Goal: Entertainment & Leisure: Consume media (video, audio)

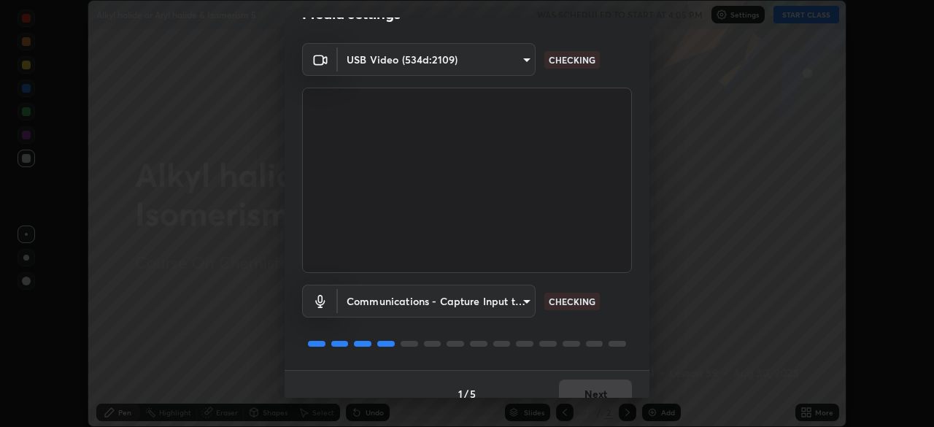
scroll to position [52, 0]
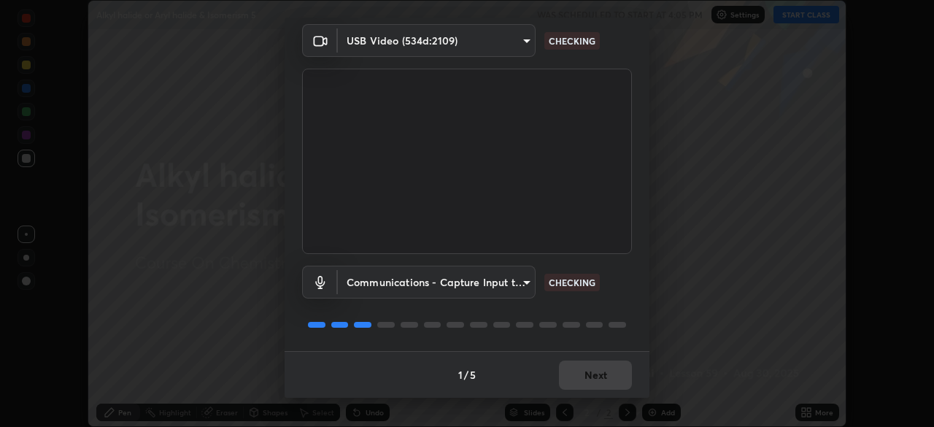
click at [608, 376] on div "1 / 5 Next" at bounding box center [467, 374] width 365 height 47
click at [611, 378] on div "1 / 5 Next" at bounding box center [467, 374] width 365 height 47
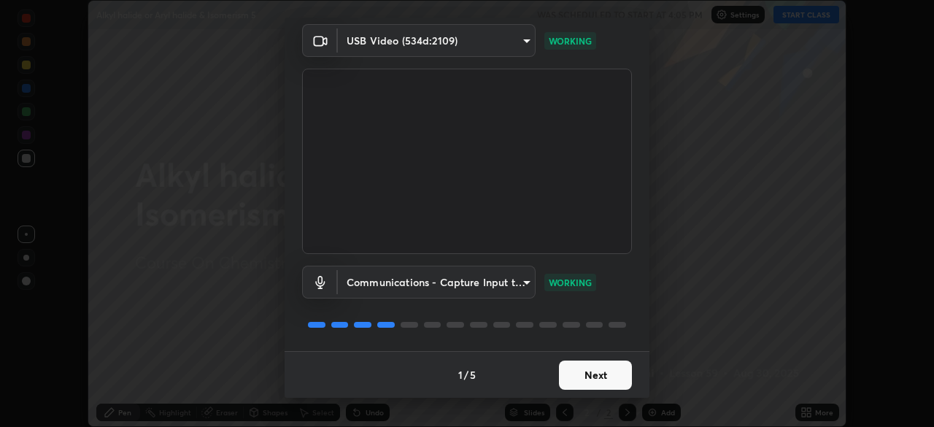
click at [614, 379] on button "Next" at bounding box center [595, 374] width 73 height 29
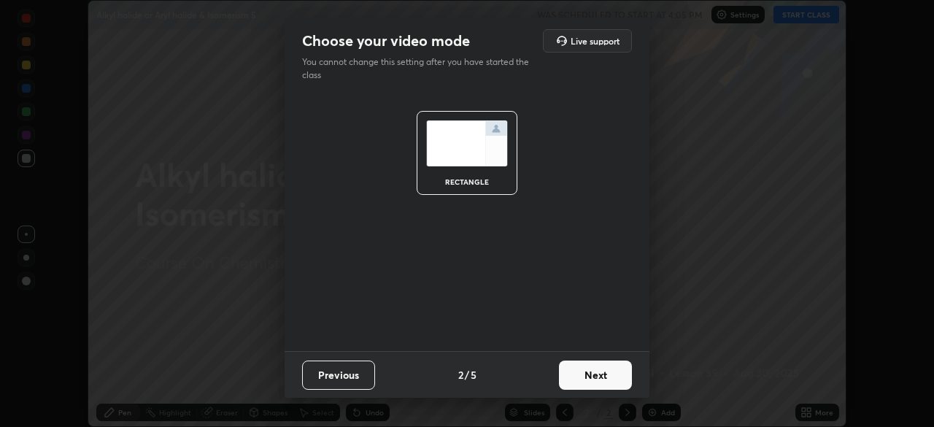
scroll to position [0, 0]
click at [615, 379] on button "Next" at bounding box center [595, 374] width 73 height 29
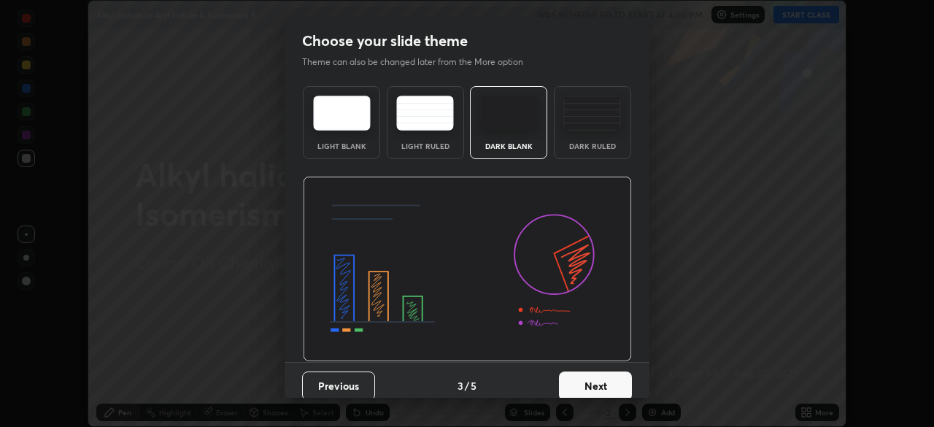
click at [619, 376] on button "Next" at bounding box center [595, 385] width 73 height 29
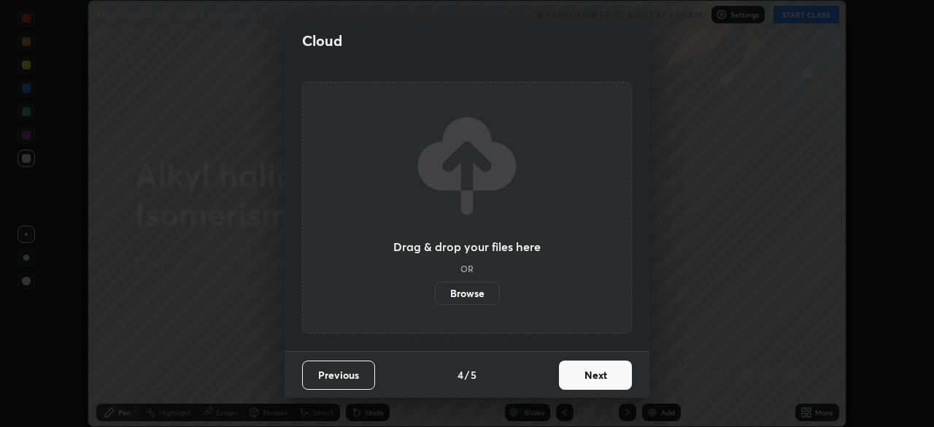
click at [619, 382] on button "Next" at bounding box center [595, 374] width 73 height 29
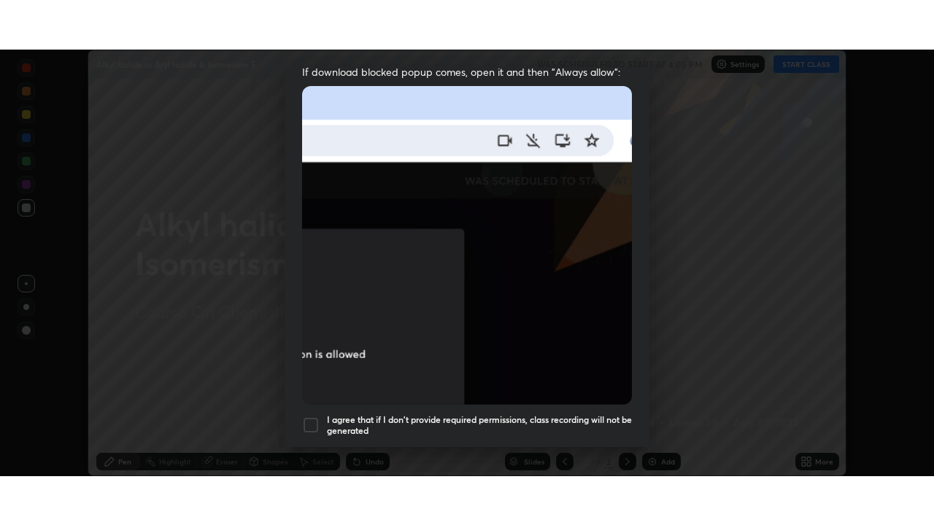
scroll to position [349, 0]
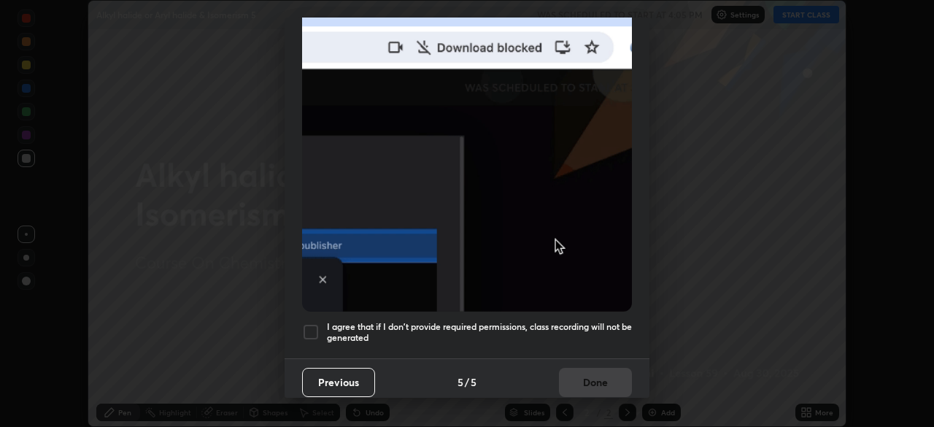
click at [614, 321] on h5 "I agree that if I don't provide required permissions, class recording will not …" at bounding box center [479, 332] width 305 height 23
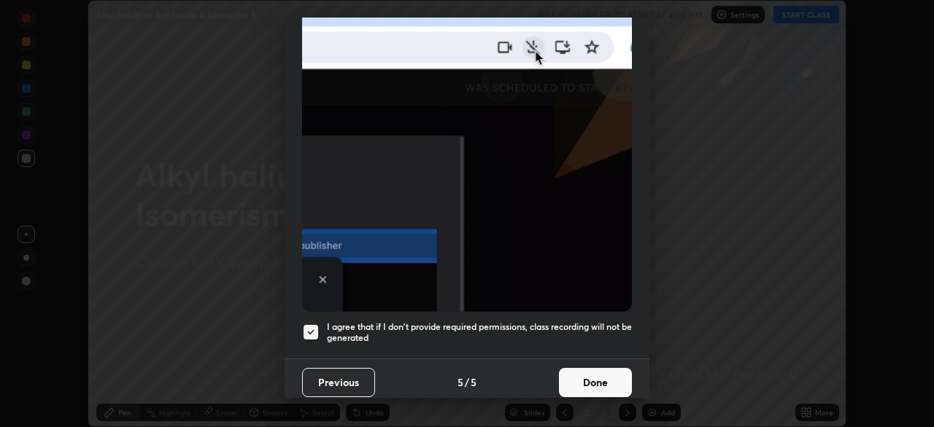
click at [616, 377] on button "Done" at bounding box center [595, 382] width 73 height 29
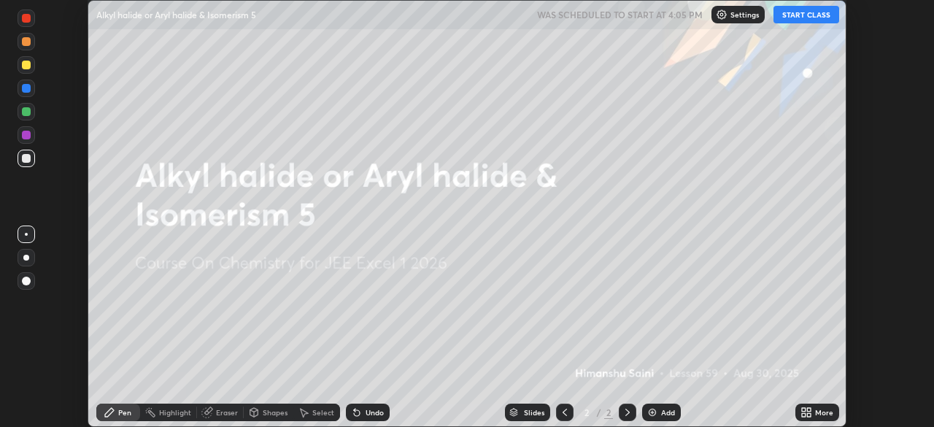
click at [808, 409] on icon at bounding box center [809, 410] width 4 height 4
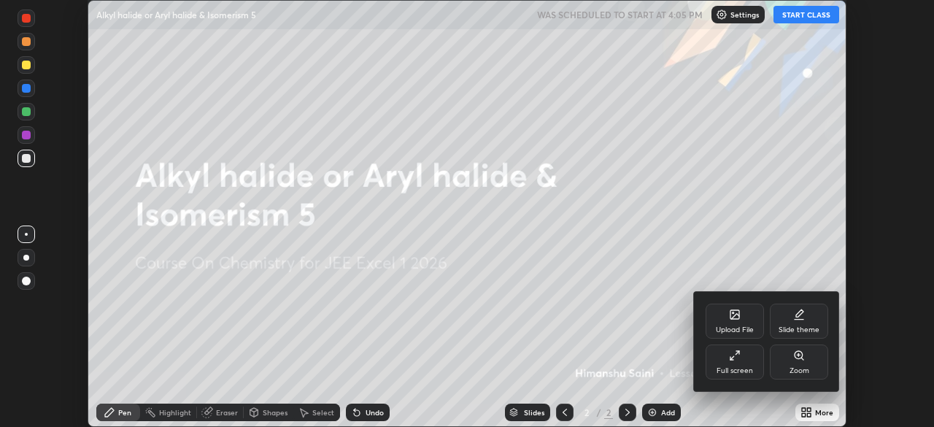
click at [751, 363] on div "Full screen" at bounding box center [734, 361] width 58 height 35
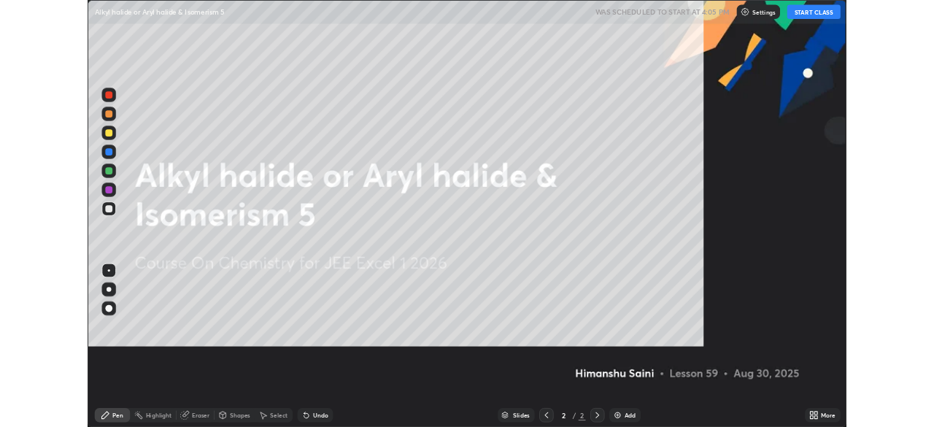
scroll to position [525, 934]
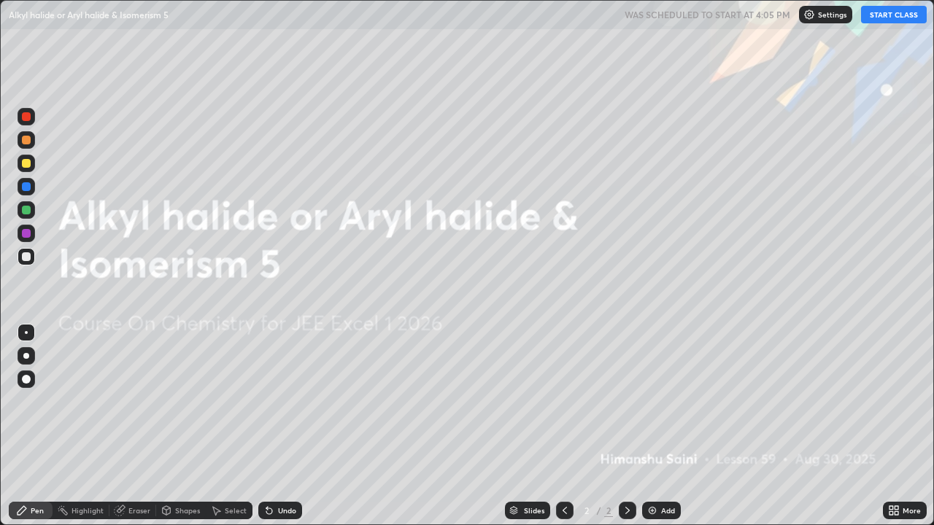
click at [903, 15] on button "START CLASS" at bounding box center [894, 15] width 66 height 18
click at [20, 379] on div at bounding box center [27, 380] width 18 height 18
click at [659, 426] on div "Add" at bounding box center [661, 511] width 39 height 18
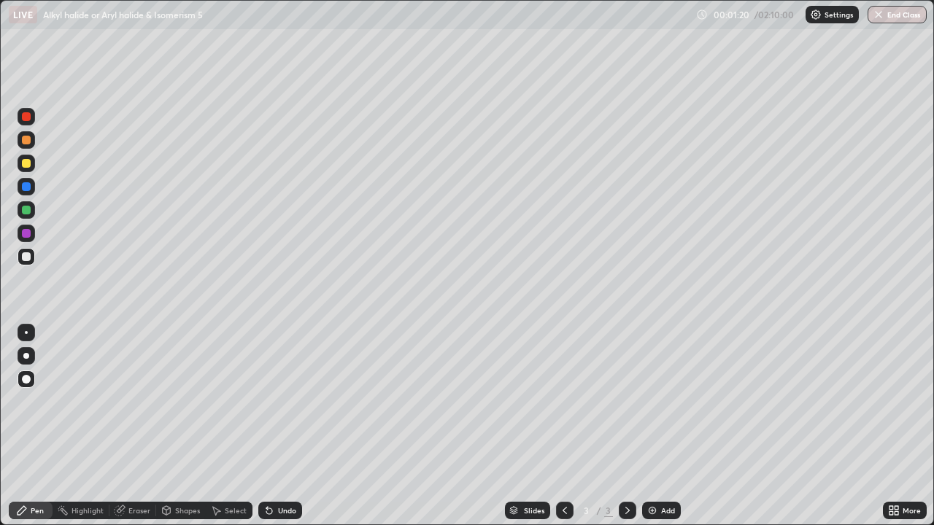
click at [36, 426] on div "Pen" at bounding box center [37, 510] width 13 height 7
click at [25, 181] on div at bounding box center [27, 187] width 18 height 18
click at [25, 159] on div at bounding box center [26, 163] width 9 height 9
click at [23, 141] on div at bounding box center [26, 140] width 9 height 9
click at [26, 186] on div at bounding box center [26, 186] width 9 height 9
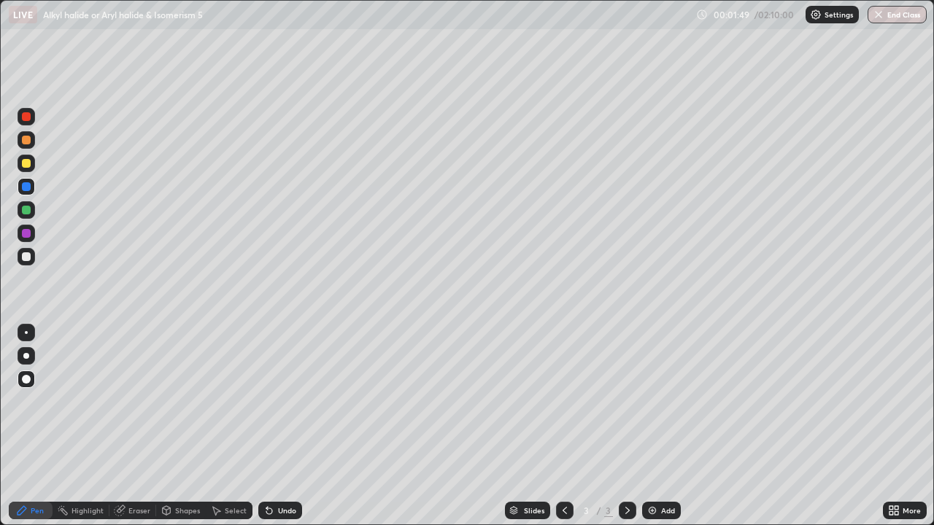
click at [26, 380] on div at bounding box center [26, 379] width 9 height 9
click at [25, 212] on div at bounding box center [26, 210] width 9 height 9
click at [896, 426] on icon at bounding box center [896, 508] width 4 height 4
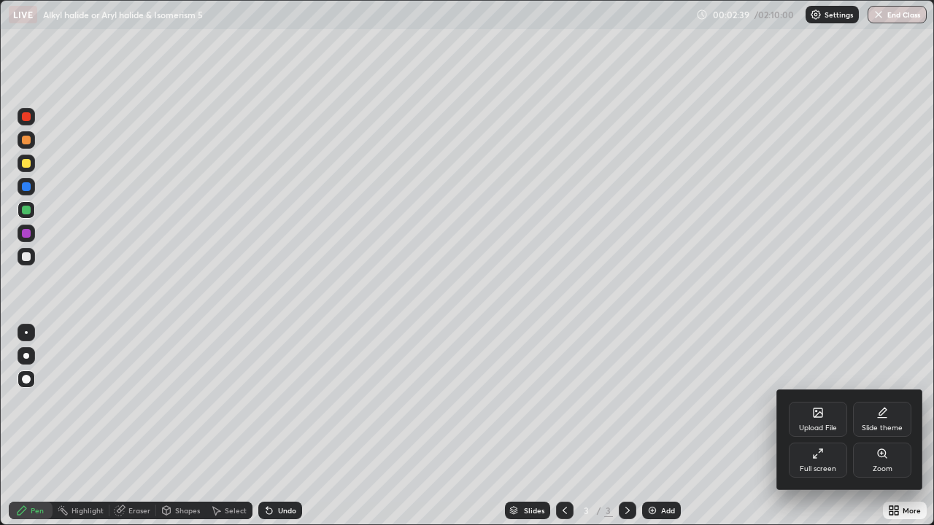
click at [821, 426] on div "Full screen" at bounding box center [818, 460] width 58 height 35
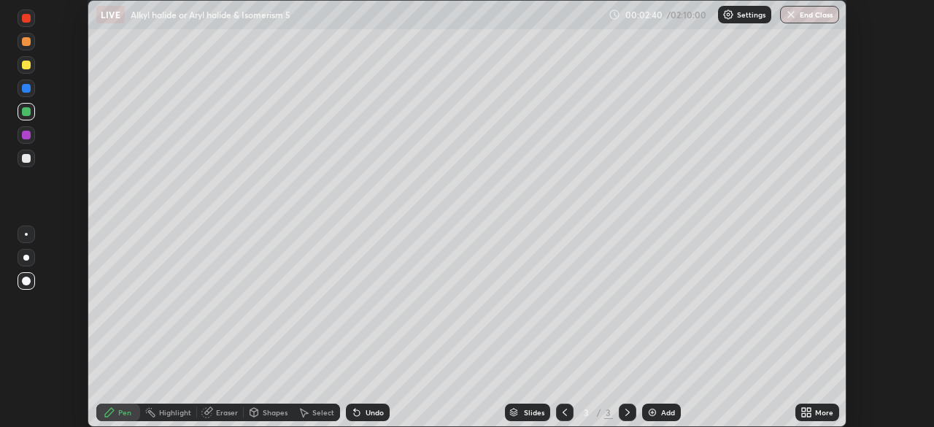
scroll to position [72525, 72018]
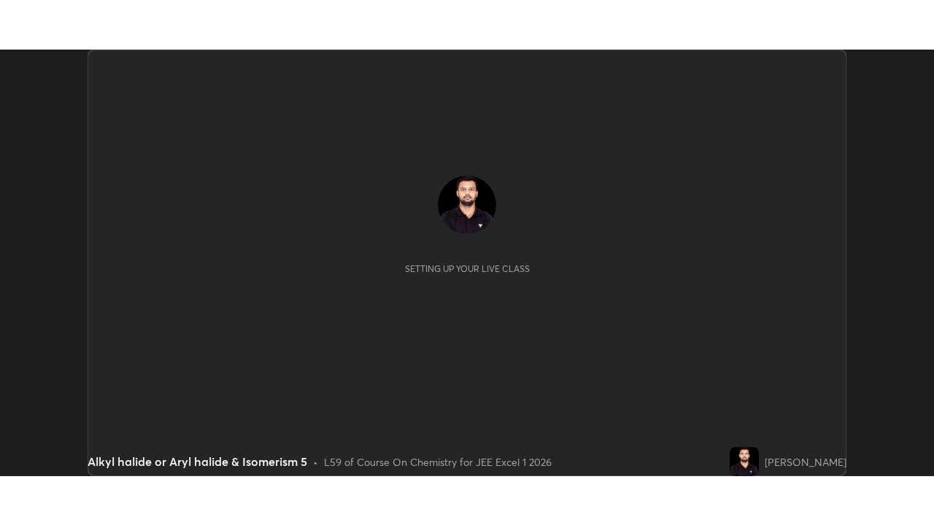
scroll to position [427, 933]
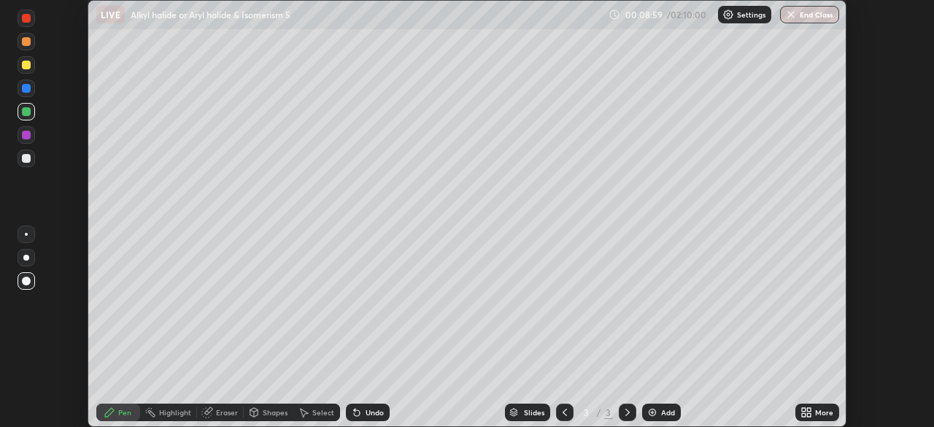
click at [746, 15] on p "Settings" at bounding box center [751, 14] width 28 height 7
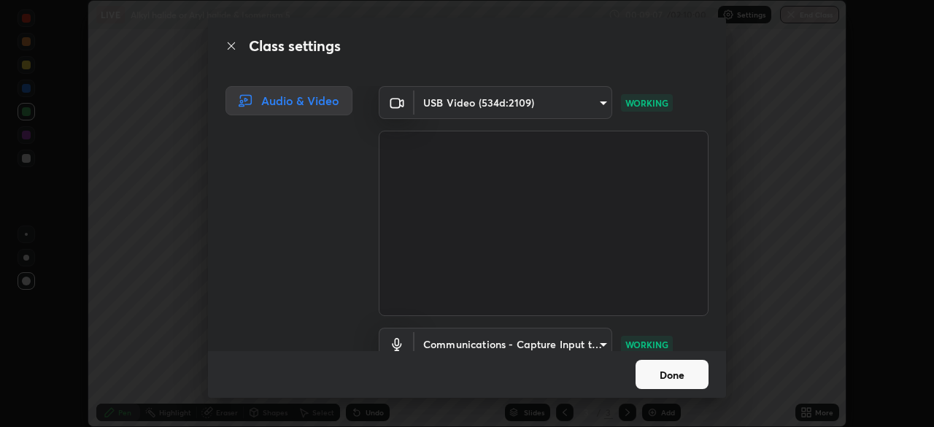
click at [688, 377] on button "Done" at bounding box center [671, 374] width 73 height 29
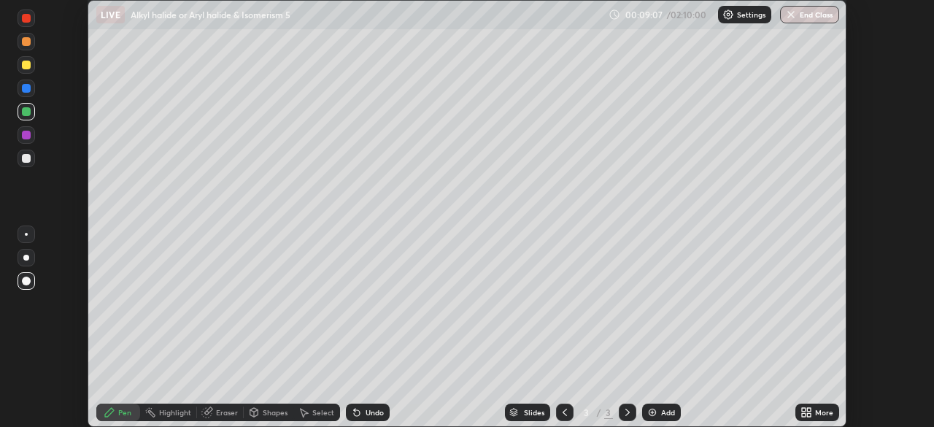
click at [819, 409] on div "More" at bounding box center [824, 412] width 18 height 7
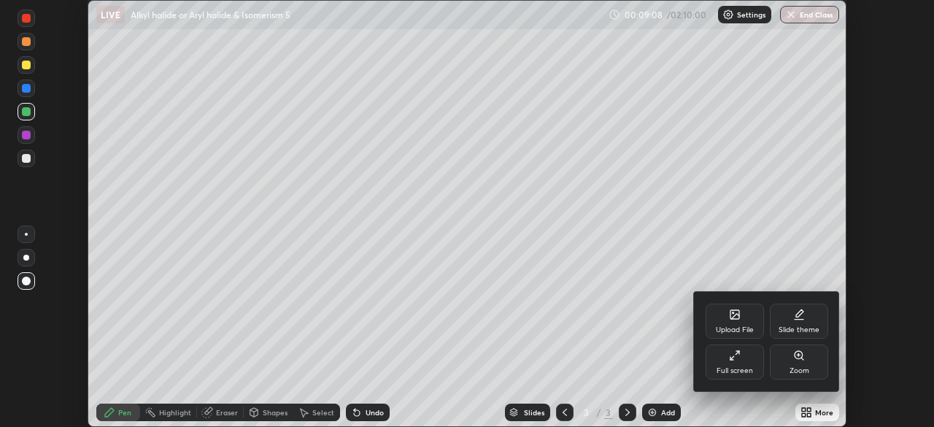
click at [746, 360] on div "Full screen" at bounding box center [734, 361] width 58 height 35
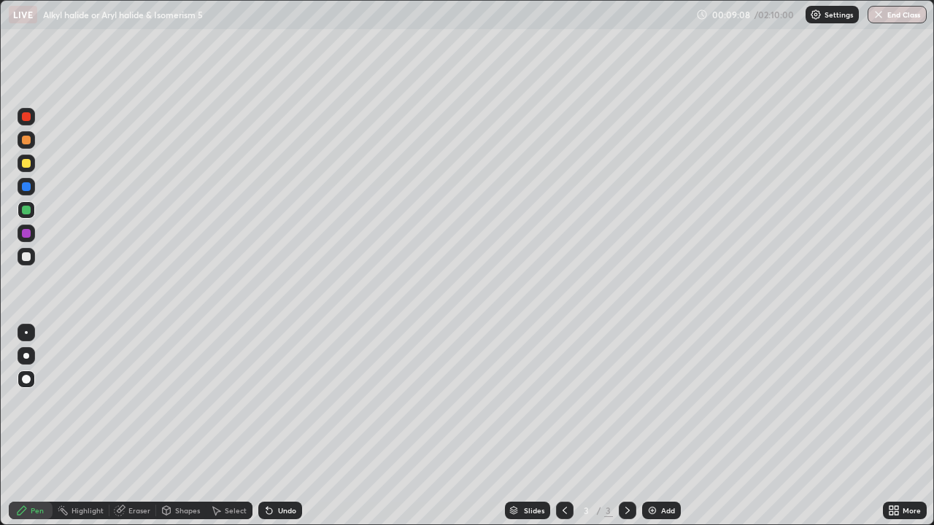
scroll to position [525, 934]
click at [28, 254] on div at bounding box center [26, 256] width 9 height 9
click at [268, 426] on icon at bounding box center [269, 511] width 6 height 6
click at [267, 426] on icon at bounding box center [269, 511] width 6 height 6
click at [264, 426] on icon at bounding box center [269, 511] width 12 height 12
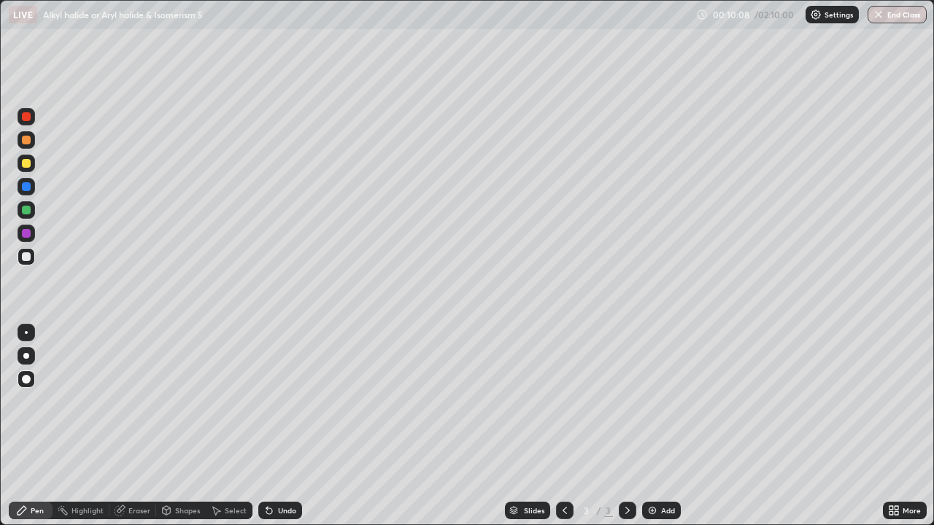
click at [283, 426] on div "Undo" at bounding box center [287, 510] width 18 height 7
click at [25, 234] on div at bounding box center [26, 233] width 9 height 9
click at [23, 216] on div at bounding box center [27, 210] width 18 height 18
click at [29, 165] on div at bounding box center [26, 163] width 9 height 9
click at [27, 256] on div at bounding box center [26, 256] width 9 height 9
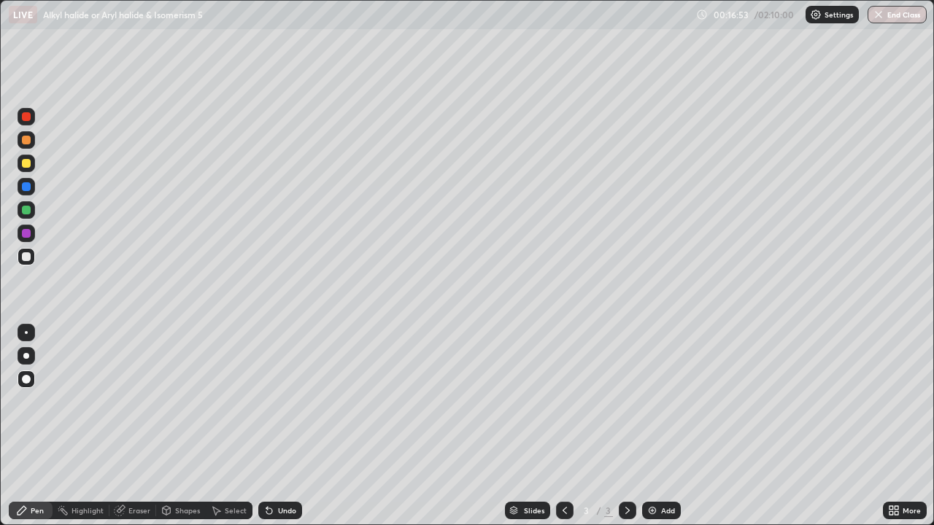
click at [662, 426] on div "Add" at bounding box center [668, 510] width 14 height 7
click at [41, 426] on div "Pen" at bounding box center [31, 511] width 44 height 18
click at [23, 253] on div at bounding box center [26, 256] width 9 height 9
click at [25, 163] on div at bounding box center [26, 163] width 9 height 9
click at [272, 426] on icon at bounding box center [269, 511] width 12 height 12
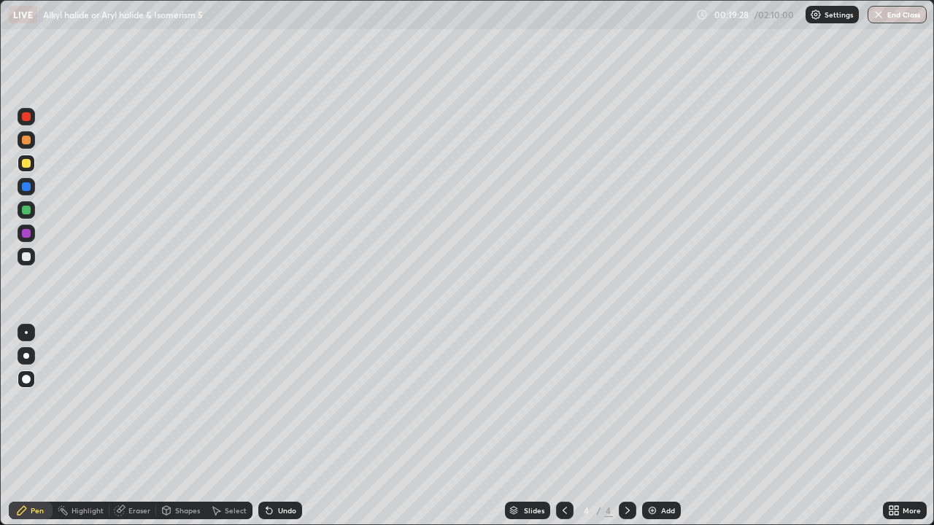
click at [137, 426] on div "Eraser" at bounding box center [139, 510] width 22 height 7
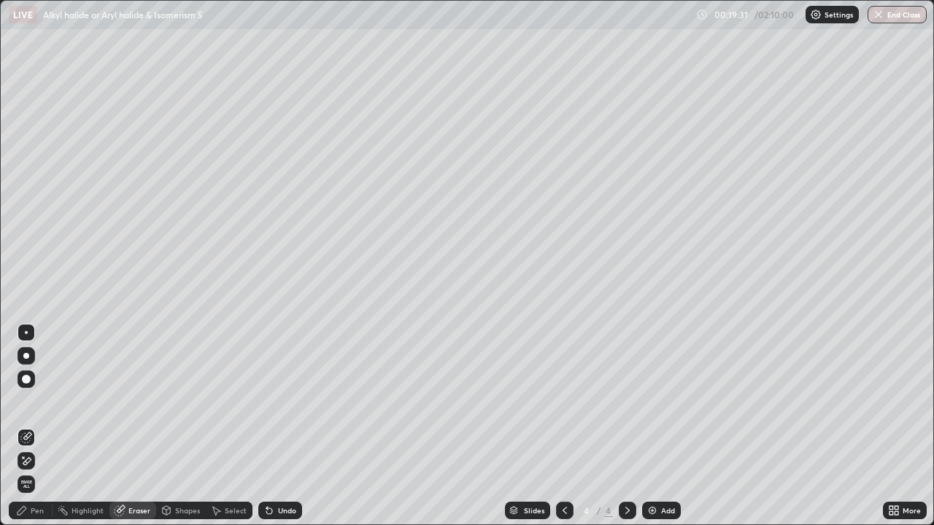
click at [30, 426] on div "Pen" at bounding box center [31, 511] width 44 height 18
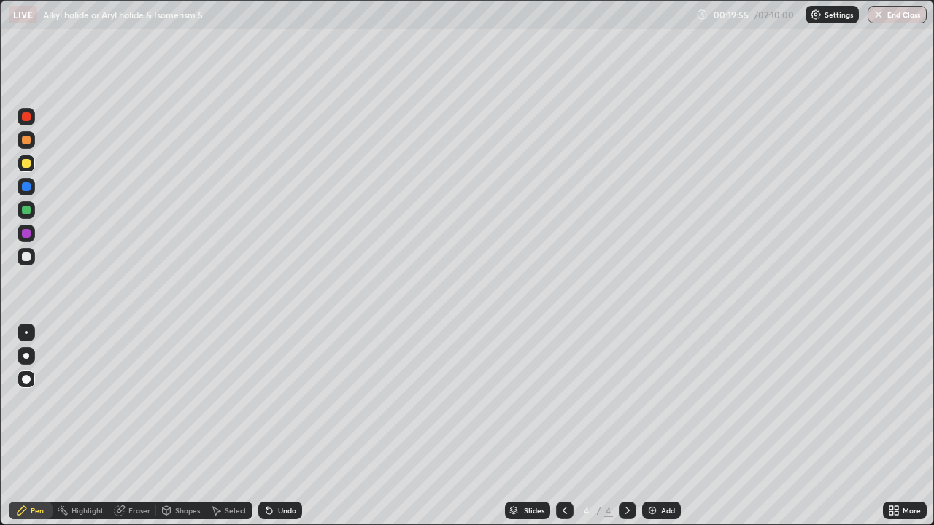
click at [29, 260] on div at bounding box center [27, 257] width 18 height 18
